Goal: Find specific page/section: Find specific page/section

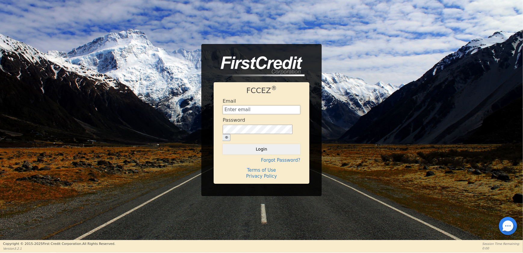
type input "[EMAIL_ADDRESS][DOMAIN_NAME]"
click at [252, 150] on div "FCCEZ ® Email [EMAIL_ADDRESS][DOMAIN_NAME] Password Login Forgot Password? Term…" at bounding box center [262, 132] width 96 height 101
click at [251, 146] on button "Login" at bounding box center [262, 149] width 78 height 10
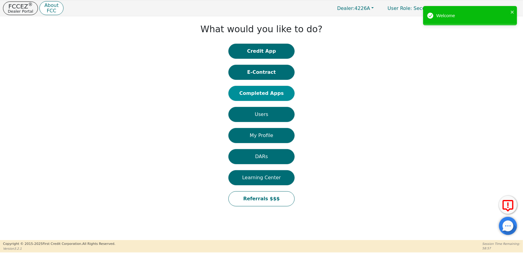
click at [255, 97] on button "Completed Apps" at bounding box center [261, 93] width 66 height 15
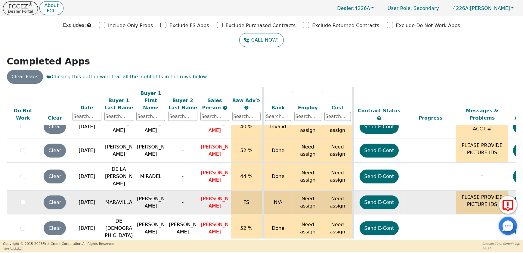
scroll to position [1232, 0]
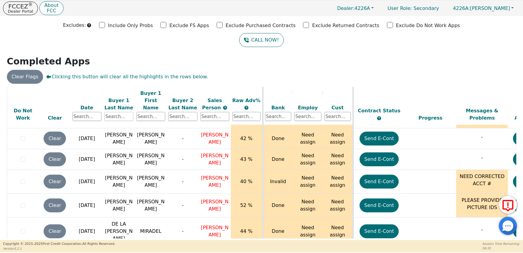
click at [111, 112] on input "text" at bounding box center [118, 116] width 29 height 9
type input "[PERSON_NAME]"
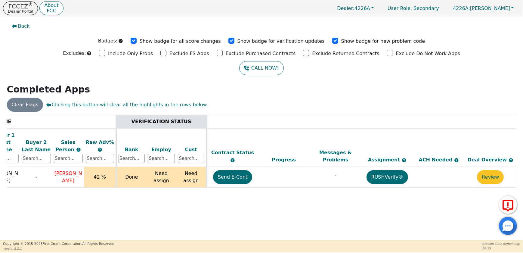
scroll to position [0, 0]
